Goal: Transaction & Acquisition: Purchase product/service

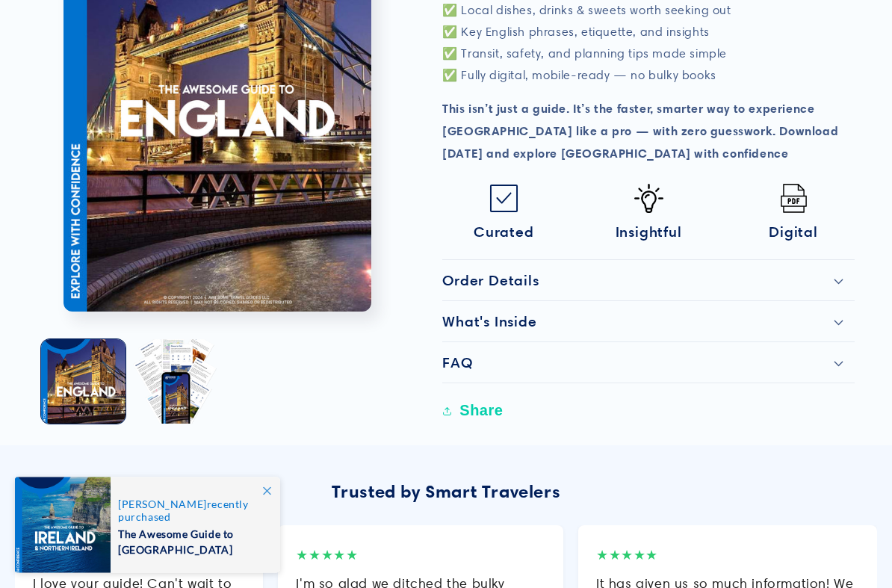
scroll to position [647, 0]
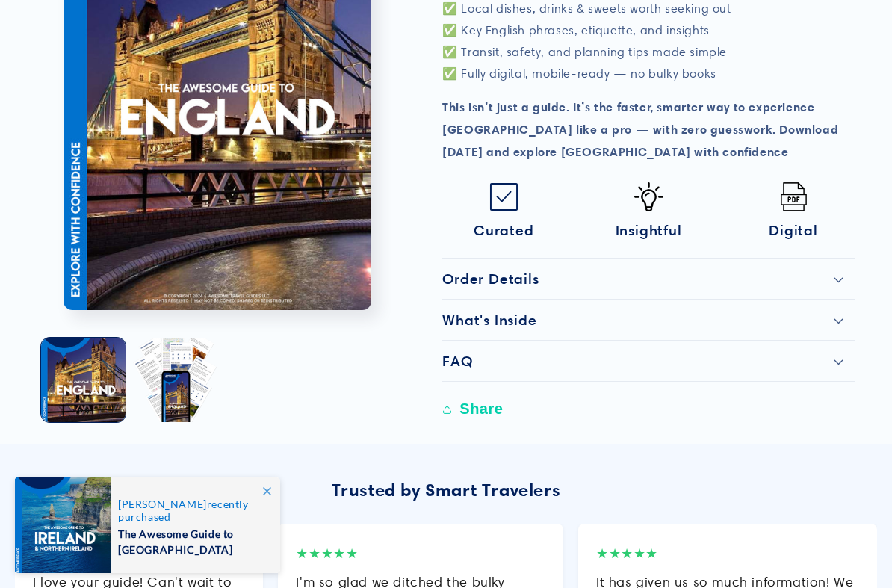
click at [170, 338] on button "Load image 2 in gallery view" at bounding box center [175, 380] width 84 height 84
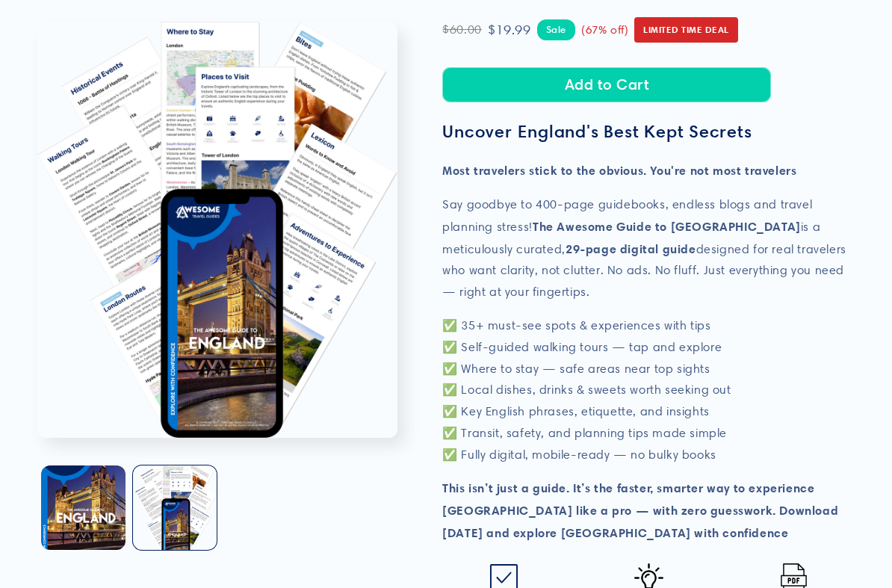
scroll to position [267, 0]
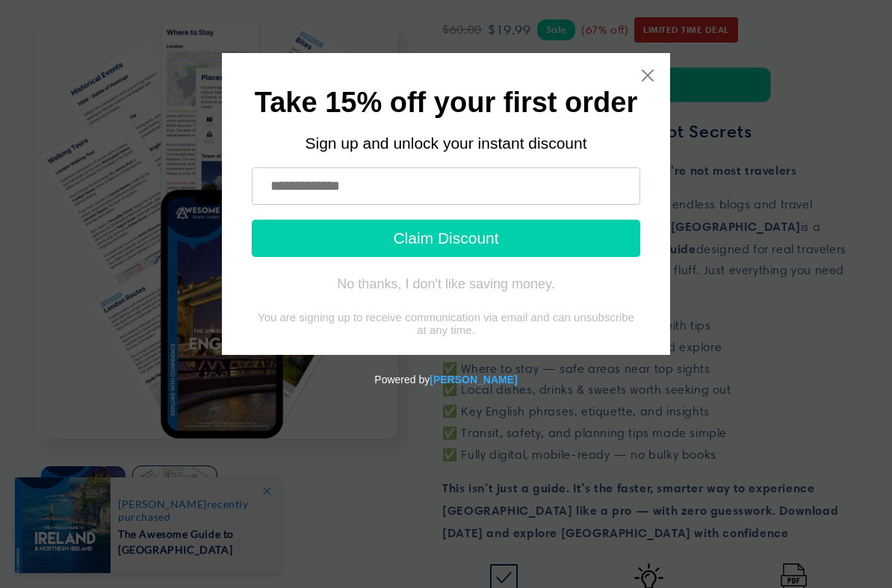
click at [652, 69] on icon "Close widget" at bounding box center [647, 75] width 15 height 15
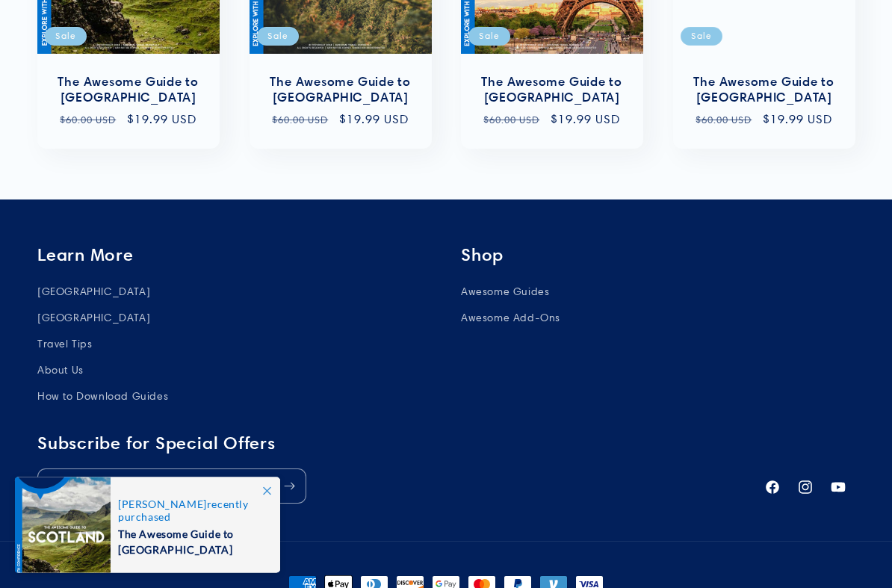
scroll to position [1682, 0]
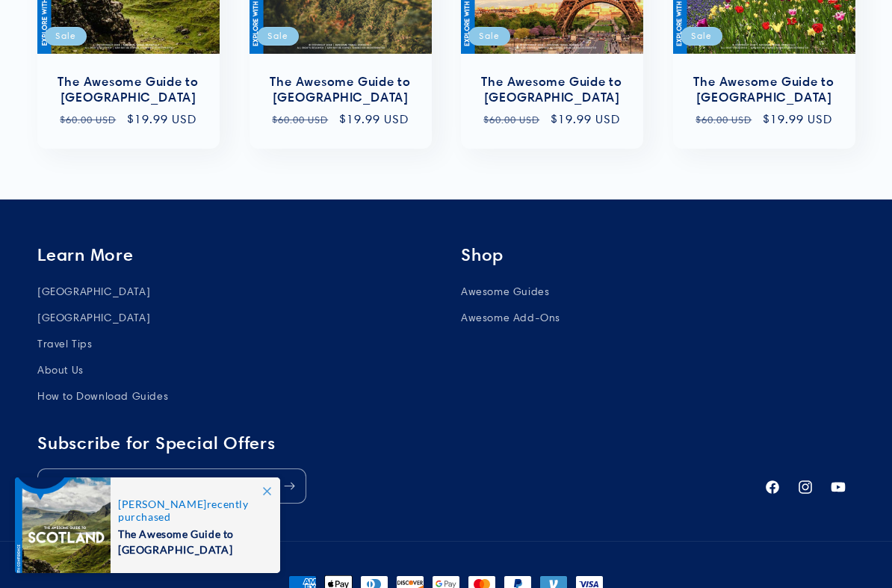
click at [540, 282] on link "Awesome Guides" at bounding box center [505, 293] width 88 height 22
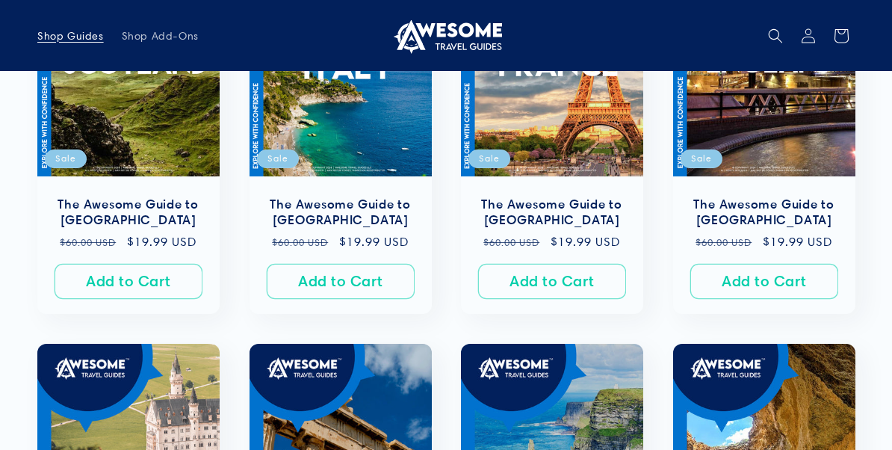
scroll to position [413, 0]
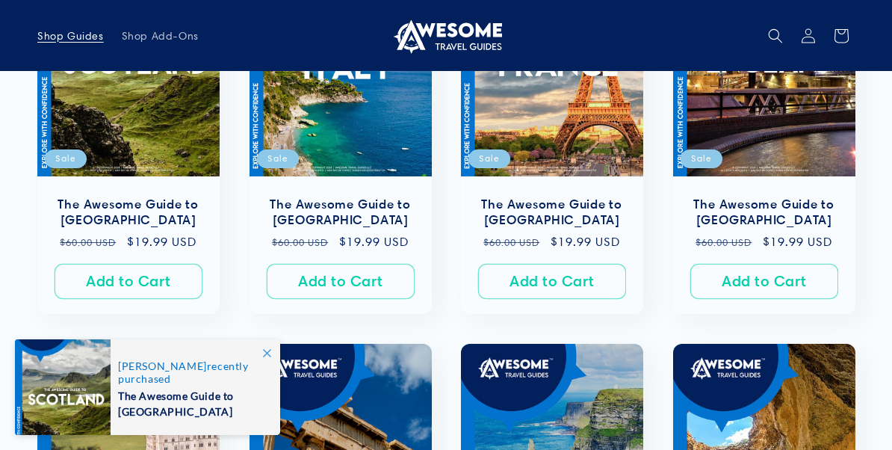
click at [804, 197] on link "The Awesome Guide to [GEOGRAPHIC_DATA]" at bounding box center [764, 212] width 152 height 31
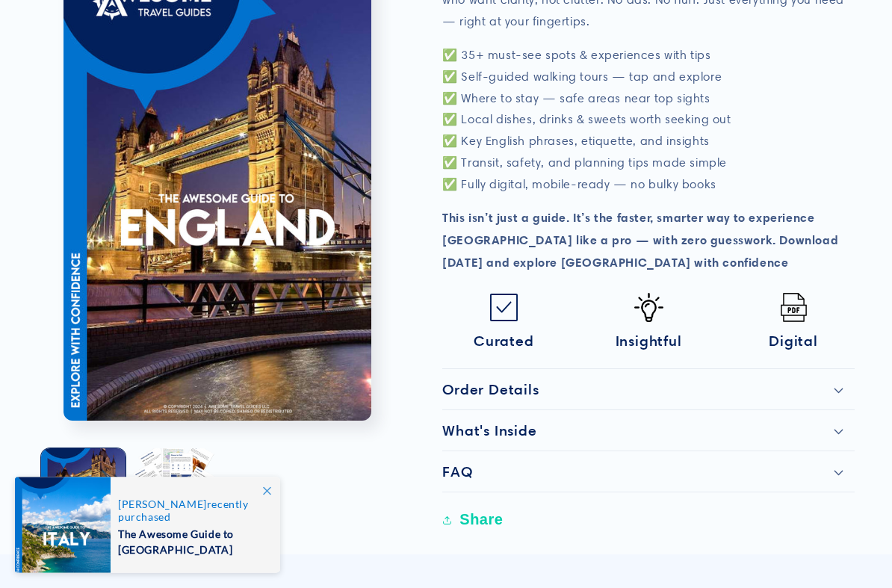
scroll to position [538, 0]
click at [839, 421] on div "What's Inside" at bounding box center [648, 430] width 412 height 18
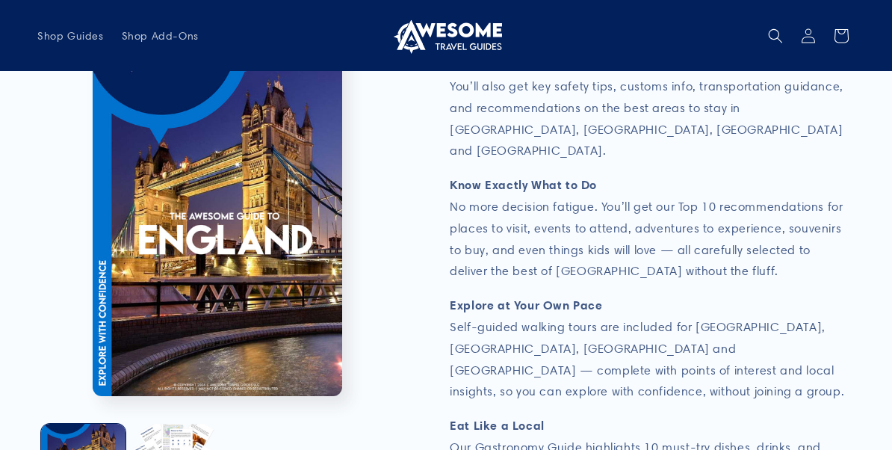
scroll to position [1143, 0]
